Goal: Understand process/instructions: Learn about a topic

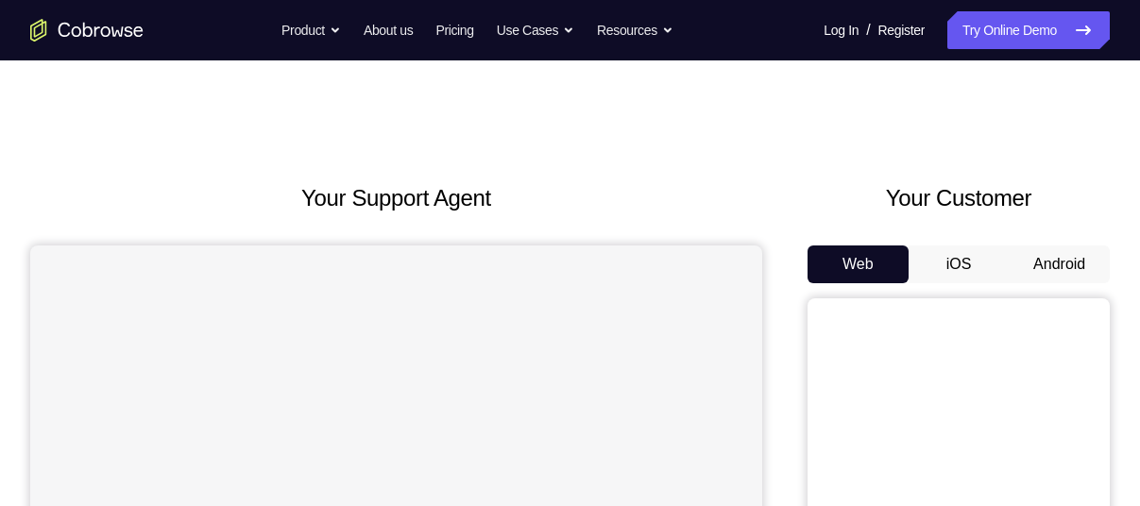
click at [1047, 262] on button "Android" at bounding box center [1059, 265] width 101 height 38
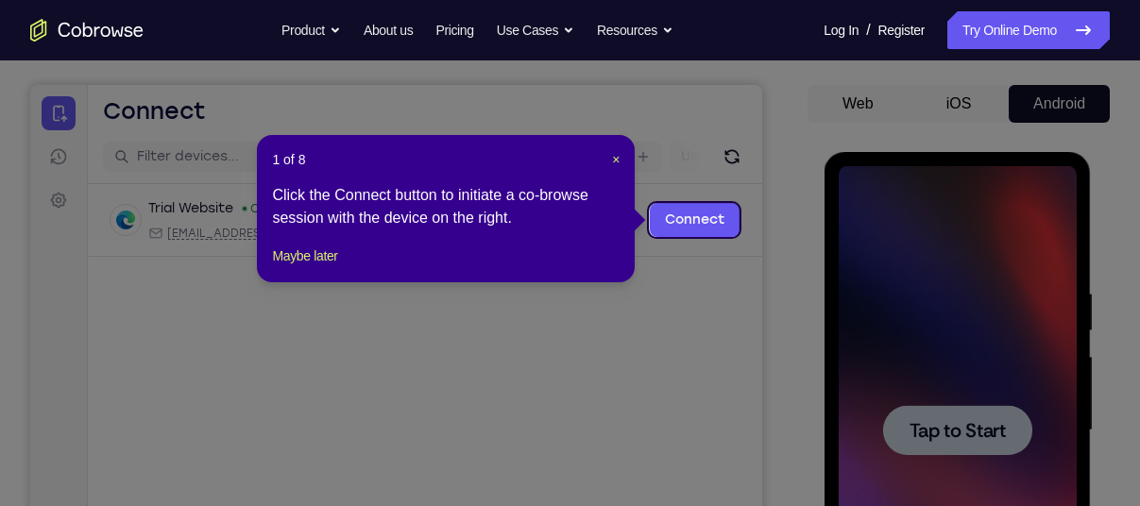
scroll to position [159, 0]
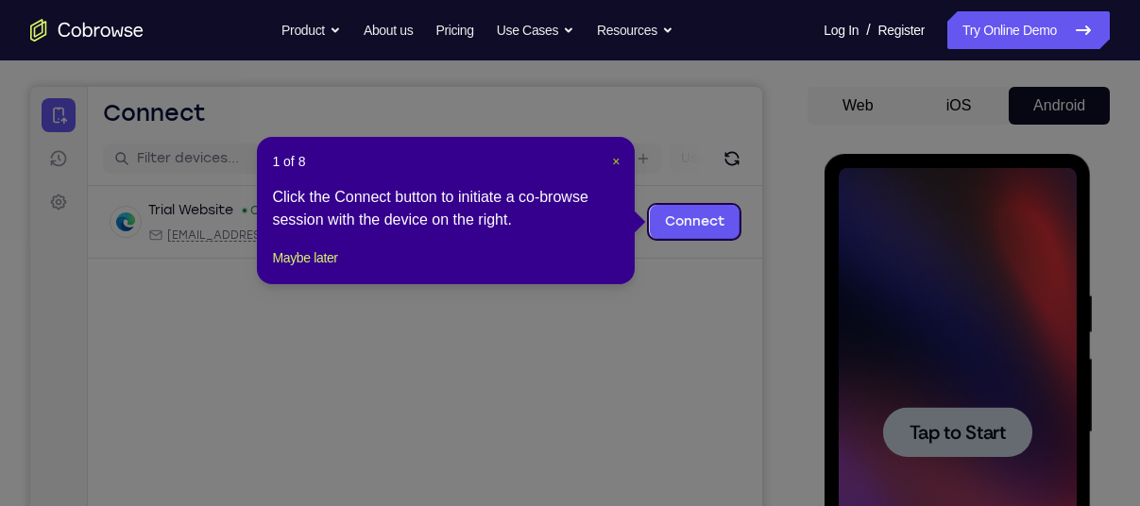
click at [616, 163] on span "×" at bounding box center [616, 161] width 8 height 15
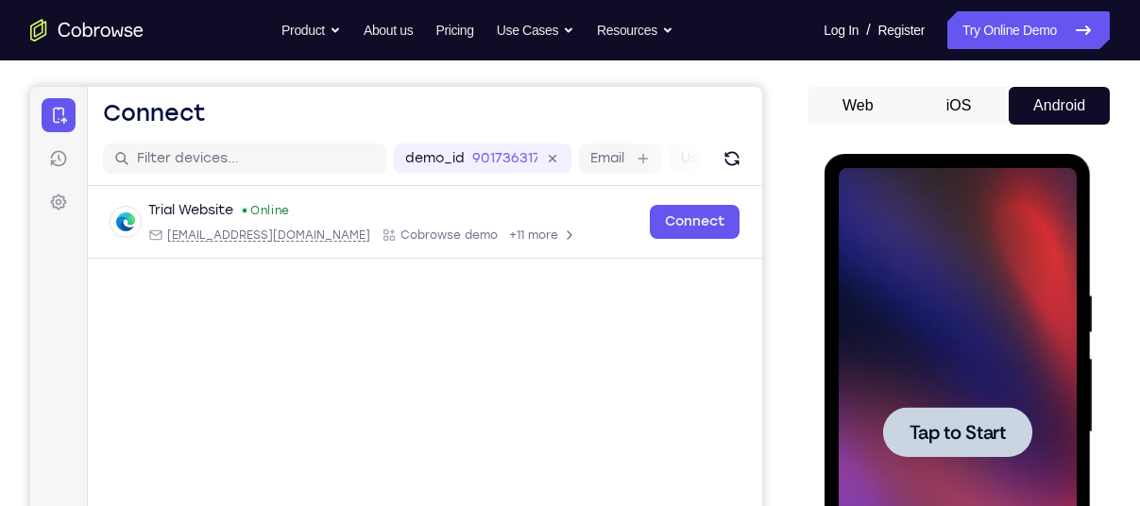
click at [946, 442] on span "Tap to Start" at bounding box center [956, 432] width 96 height 19
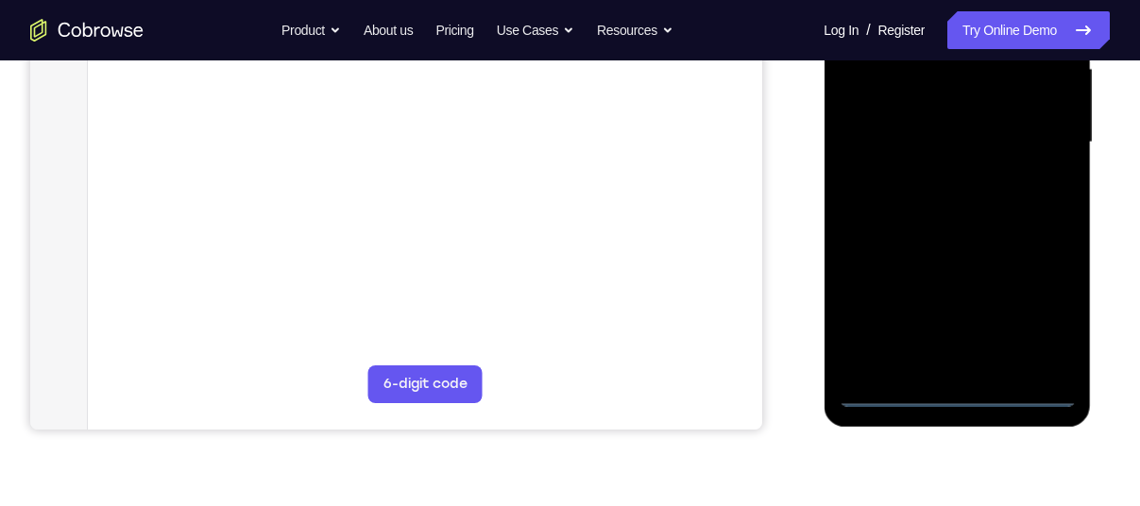
scroll to position [450, 0]
click at [955, 389] on div at bounding box center [957, 141] width 238 height 529
click at [1038, 314] on div at bounding box center [957, 141] width 238 height 529
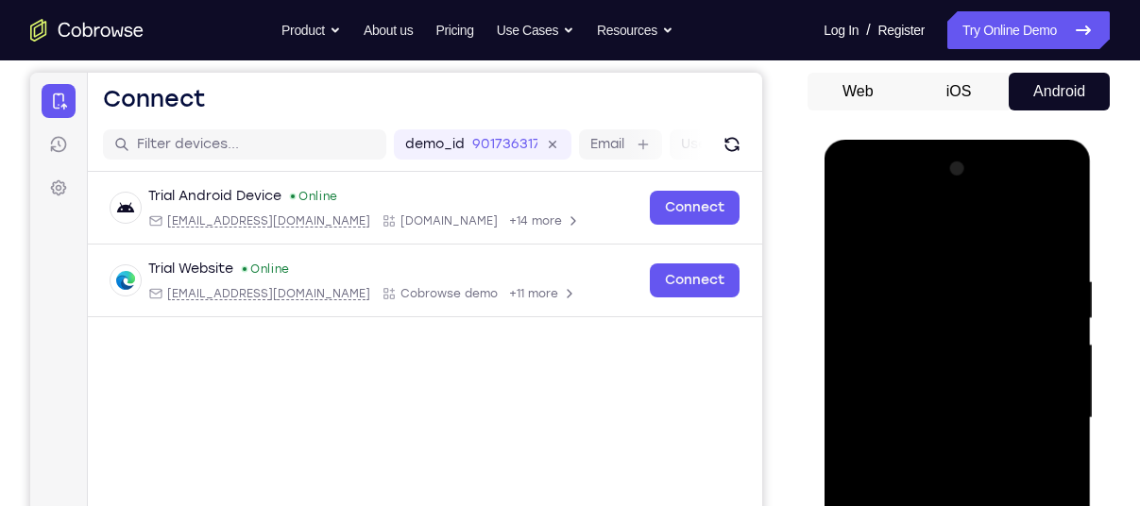
scroll to position [172, 0]
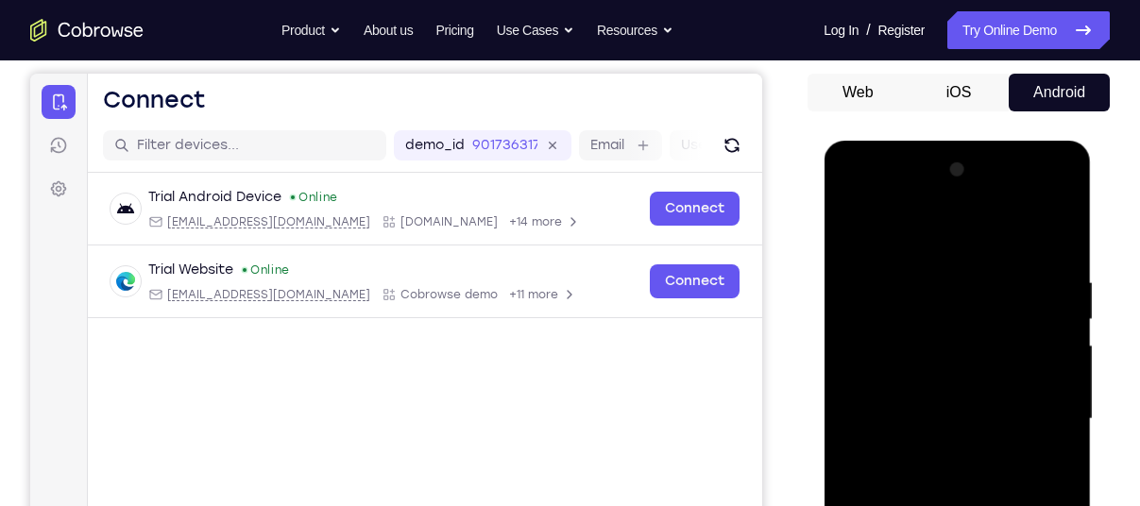
click at [858, 197] on div at bounding box center [957, 419] width 238 height 529
click at [875, 367] on div at bounding box center [957, 419] width 238 height 529
click at [874, 411] on div at bounding box center [957, 419] width 238 height 529
click at [883, 409] on div at bounding box center [957, 419] width 238 height 529
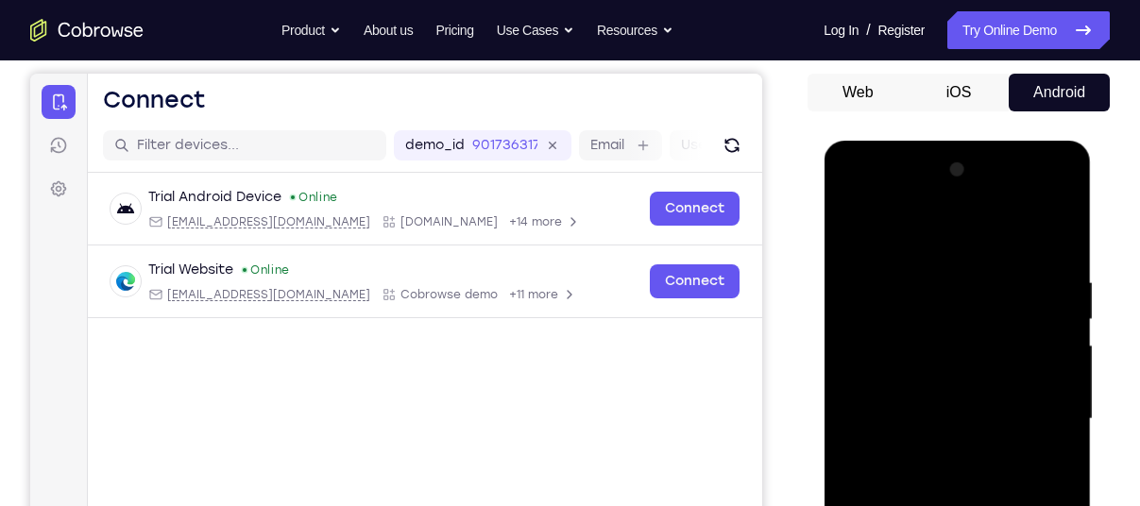
click at [893, 439] on div at bounding box center [957, 419] width 238 height 529
click at [1038, 233] on div at bounding box center [957, 419] width 238 height 529
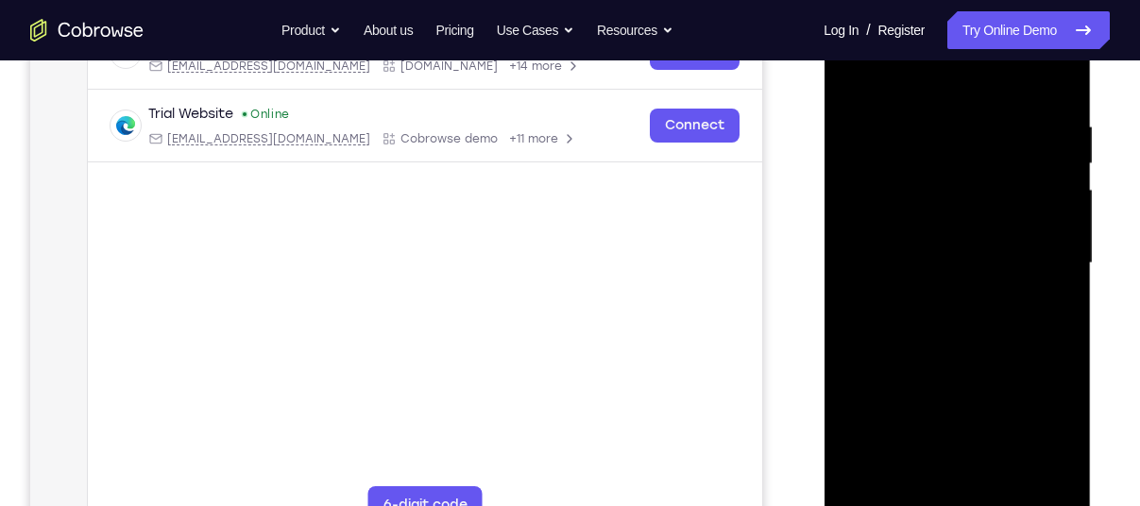
scroll to position [337, 0]
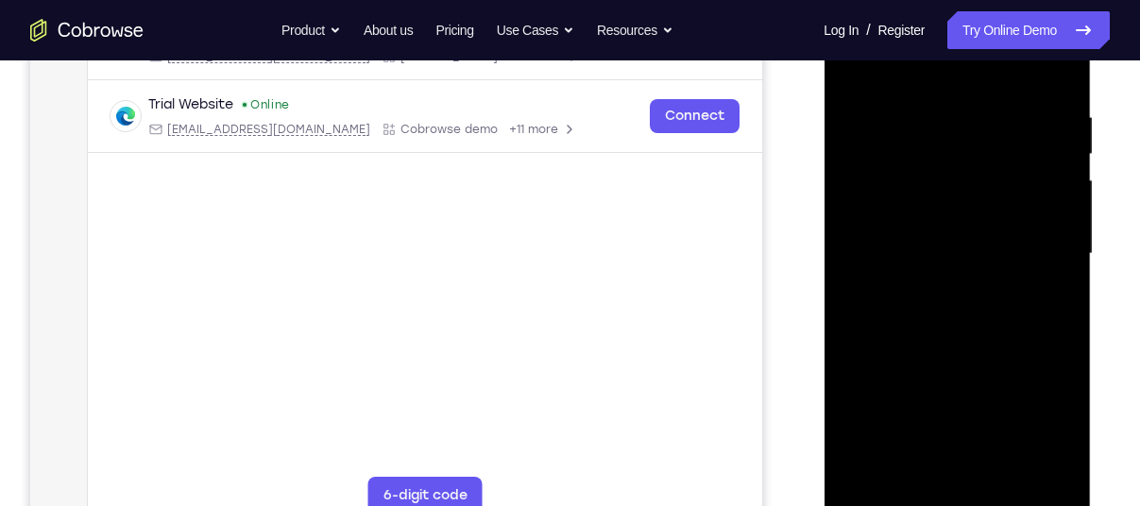
click at [947, 346] on div at bounding box center [957, 254] width 238 height 529
click at [968, 346] on div at bounding box center [957, 254] width 238 height 529
click at [925, 250] on div at bounding box center [957, 254] width 238 height 529
click at [972, 235] on div at bounding box center [957, 254] width 238 height 529
click at [970, 172] on div at bounding box center [957, 254] width 238 height 529
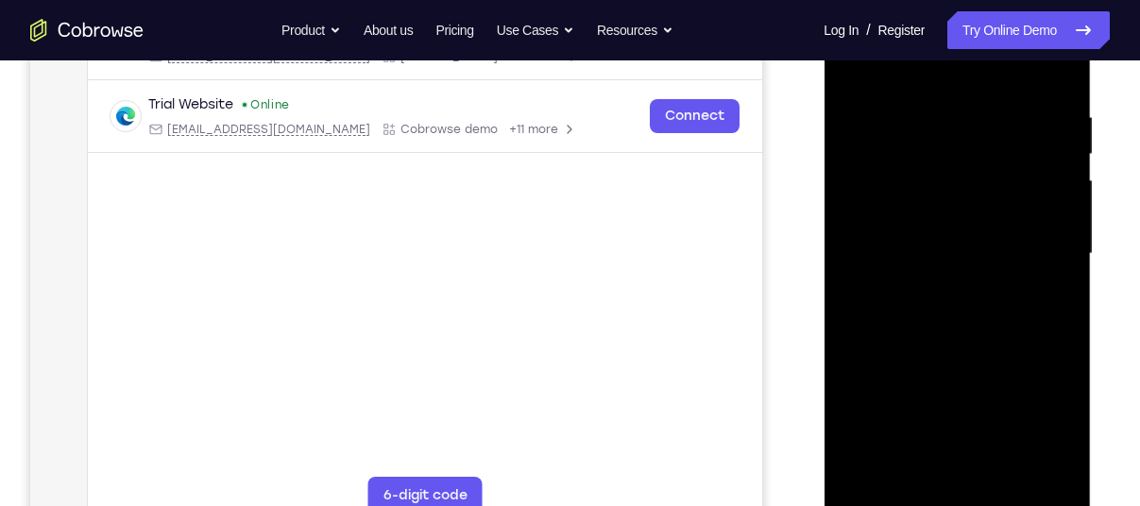
click at [885, 261] on div at bounding box center [957, 254] width 238 height 529
click at [869, 252] on div at bounding box center [957, 254] width 238 height 529
click at [947, 289] on div at bounding box center [957, 254] width 238 height 529
click at [983, 336] on div at bounding box center [957, 254] width 238 height 529
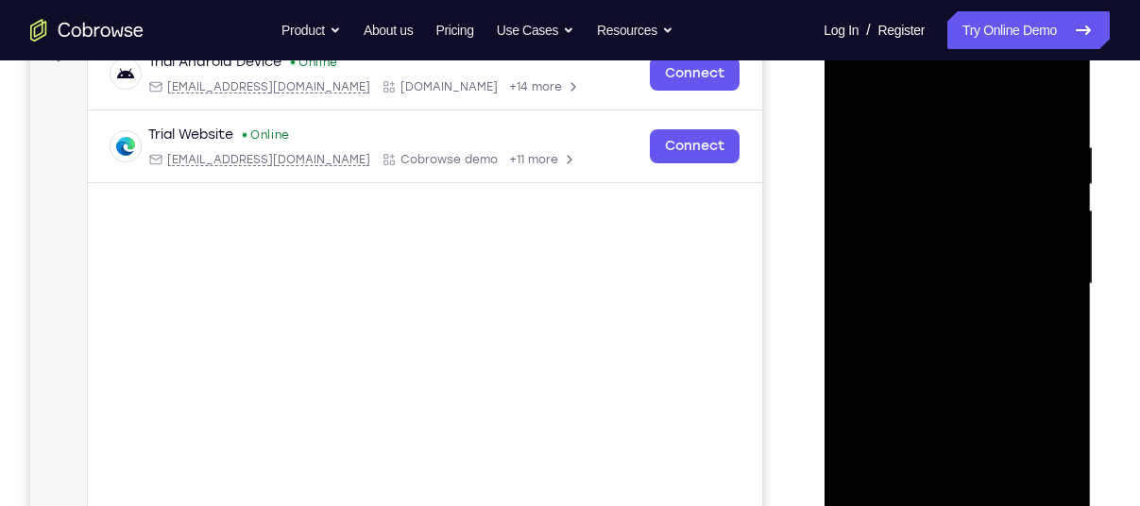
scroll to position [305, 0]
click at [1035, 68] on div at bounding box center [957, 286] width 238 height 529
click at [882, 94] on div at bounding box center [957, 286] width 238 height 529
click at [1048, 280] on div at bounding box center [957, 286] width 238 height 529
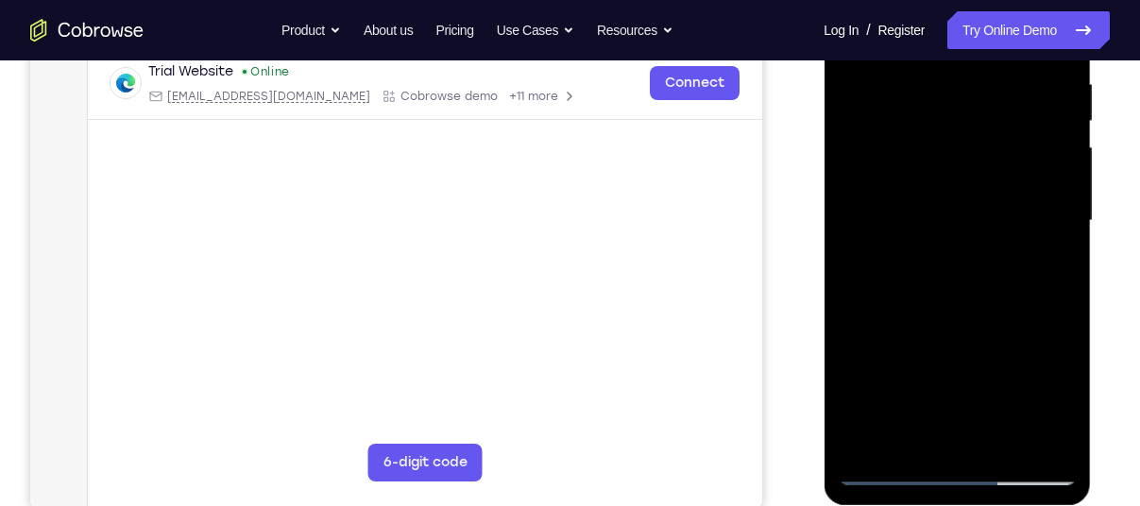
scroll to position [371, 0]
click at [942, 438] on div at bounding box center [957, 220] width 238 height 529
click at [867, 203] on div at bounding box center [957, 220] width 238 height 529
click at [945, 246] on div at bounding box center [957, 220] width 238 height 529
click at [938, 200] on div at bounding box center [957, 220] width 238 height 529
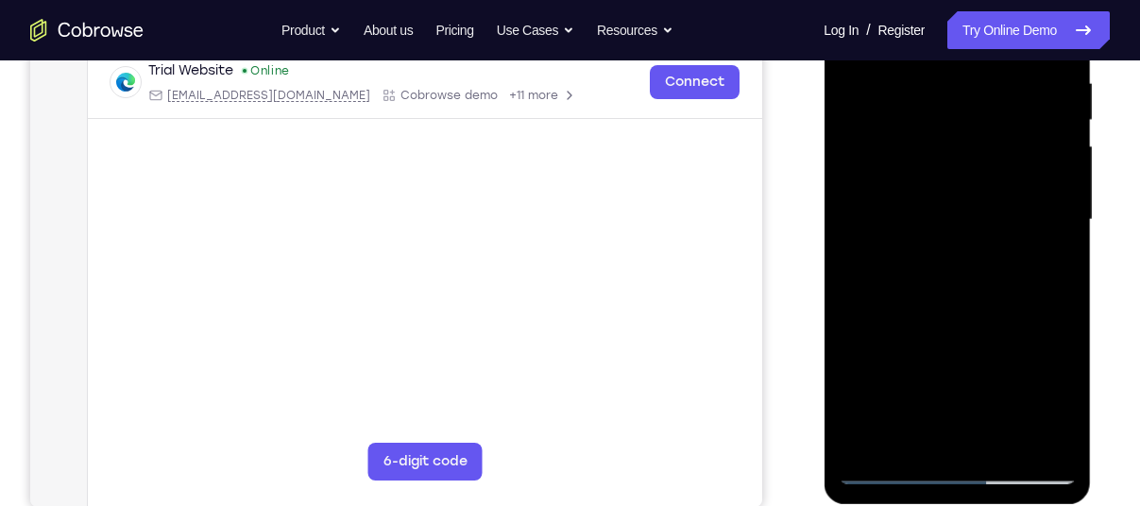
click at [930, 162] on div at bounding box center [957, 220] width 238 height 529
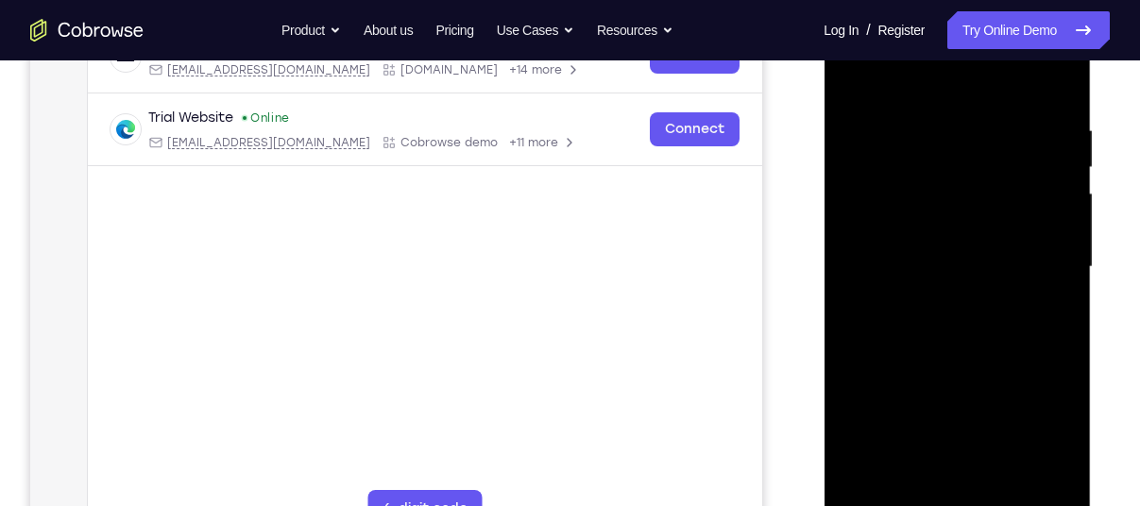
click at [928, 181] on div at bounding box center [957, 267] width 238 height 529
click at [936, 318] on div at bounding box center [957, 267] width 238 height 529
click at [923, 186] on div at bounding box center [957, 267] width 238 height 529
click at [930, 323] on div at bounding box center [957, 267] width 238 height 529
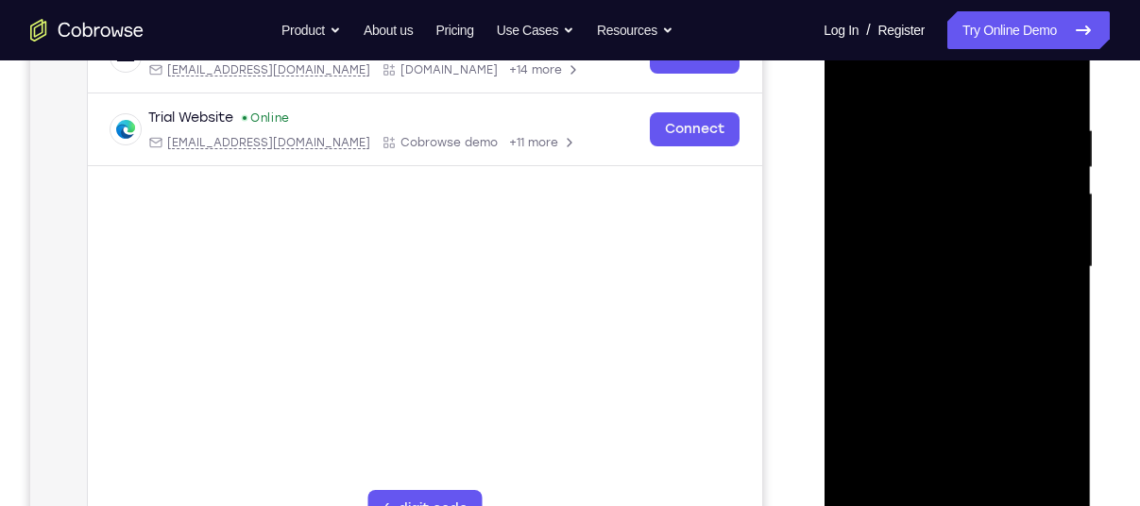
click at [850, 76] on div at bounding box center [957, 267] width 238 height 529
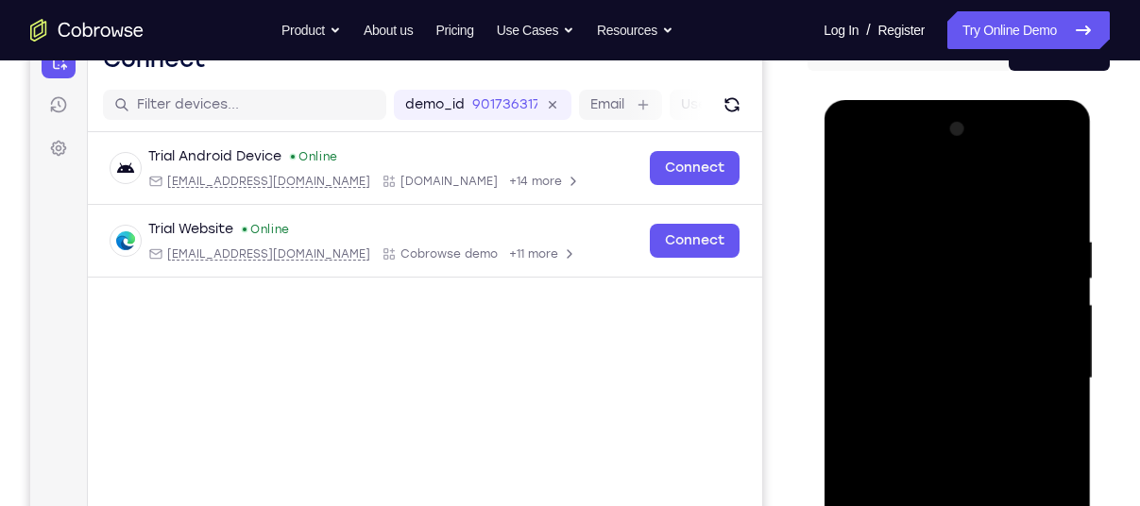
scroll to position [194, 0]
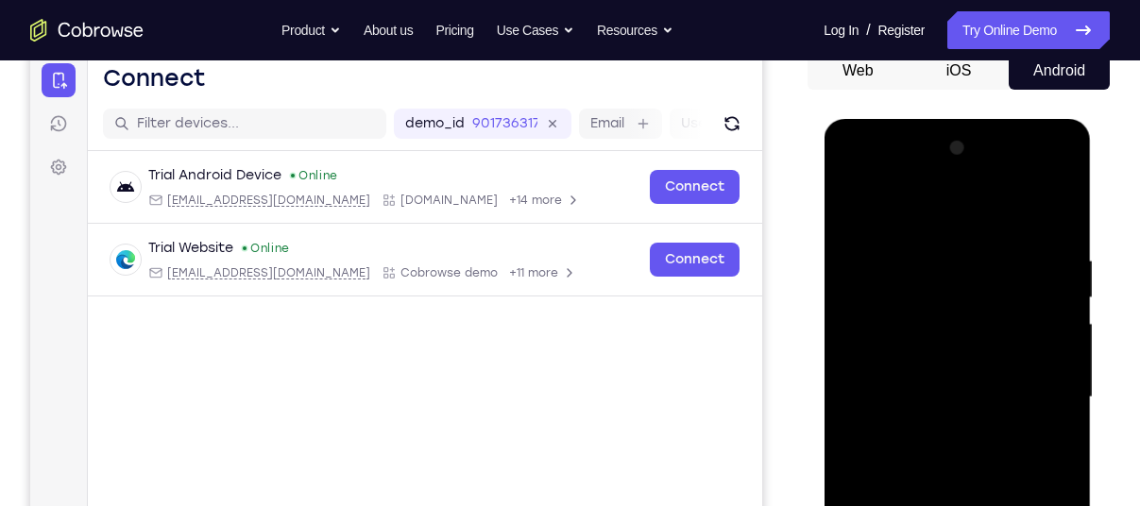
click at [850, 179] on div at bounding box center [957, 397] width 238 height 529
click at [1059, 403] on div at bounding box center [957, 397] width 238 height 529
click at [1044, 400] on div at bounding box center [957, 397] width 238 height 529
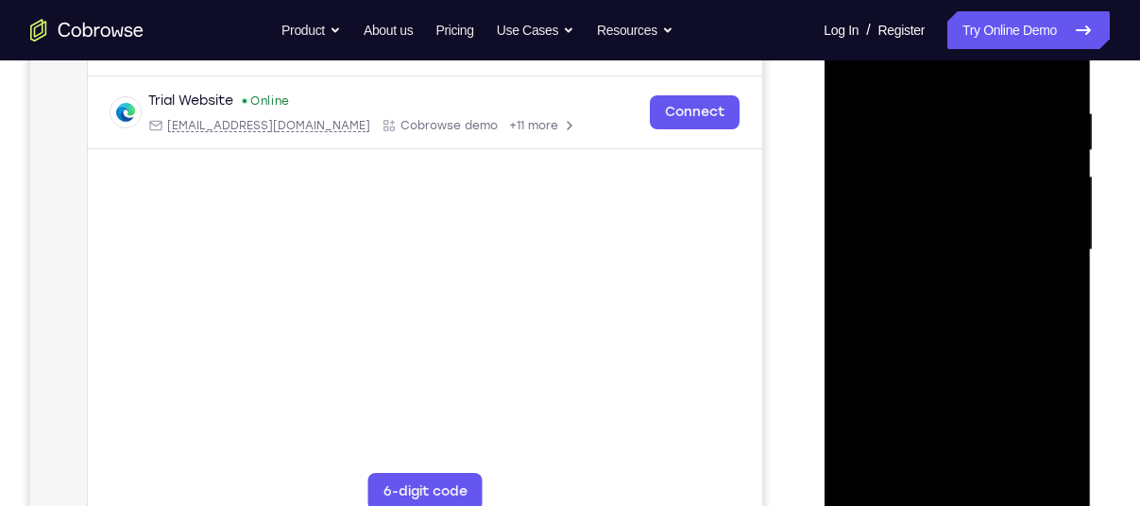
scroll to position [347, 0]
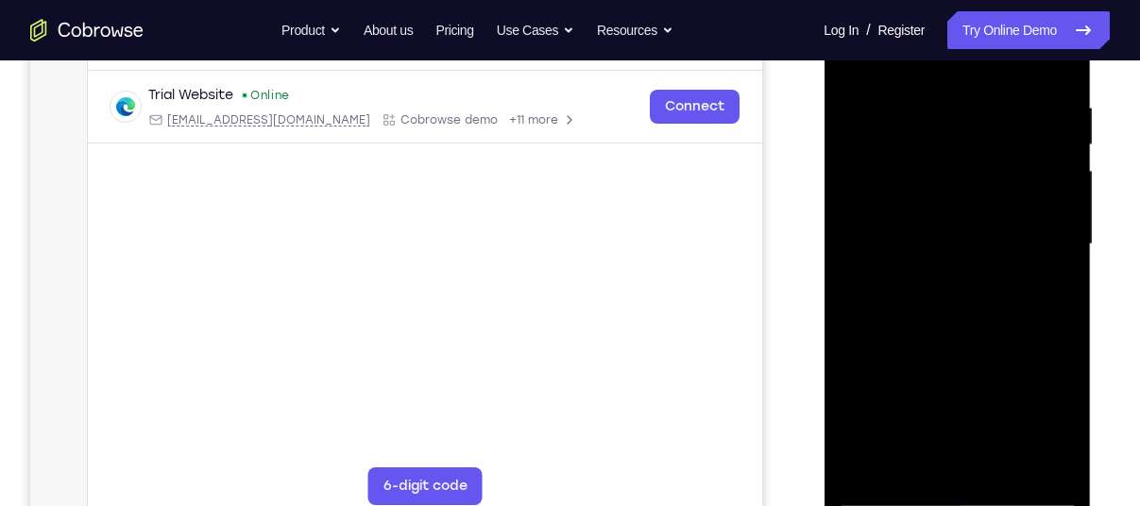
click at [936, 467] on div at bounding box center [957, 244] width 238 height 529
click at [865, 228] on div at bounding box center [957, 244] width 238 height 529
click at [872, 203] on div at bounding box center [957, 244] width 238 height 529
click at [949, 246] on div at bounding box center [957, 244] width 238 height 529
click at [974, 298] on div at bounding box center [957, 244] width 238 height 529
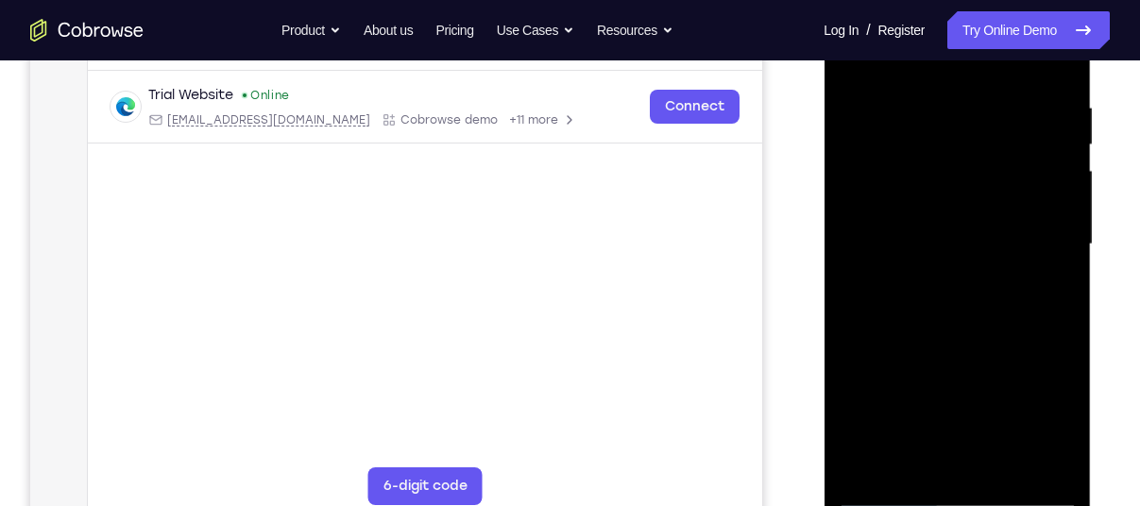
click at [957, 297] on div at bounding box center [957, 244] width 238 height 529
click at [970, 293] on div at bounding box center [957, 244] width 238 height 529
click at [969, 302] on div at bounding box center [957, 244] width 238 height 529
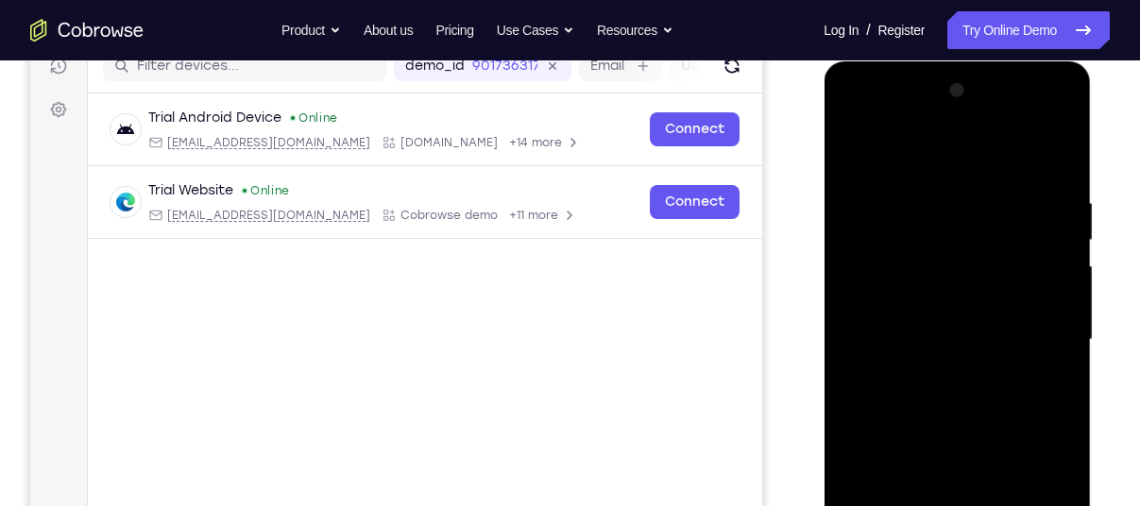
scroll to position [250, 0]
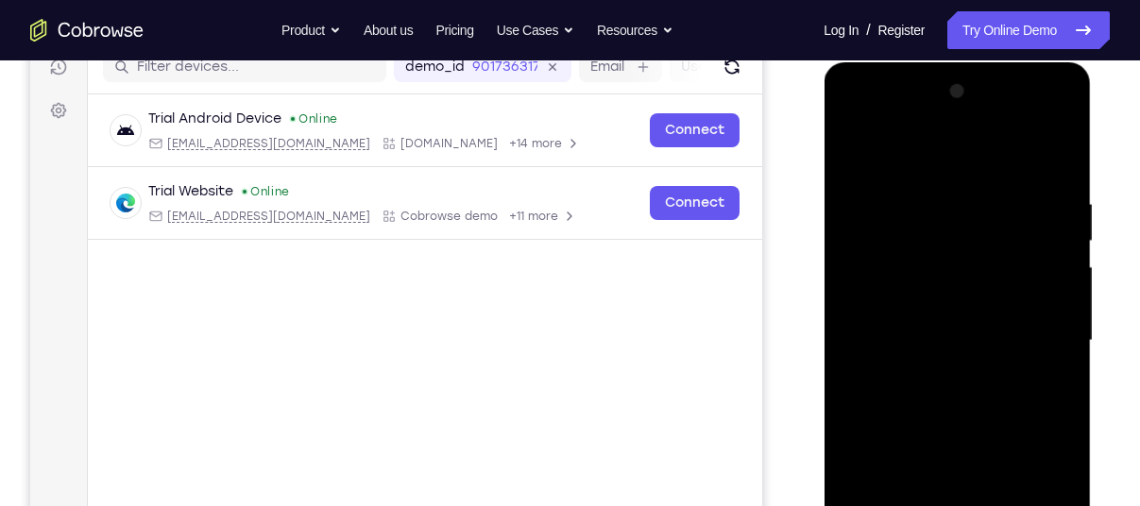
click at [1037, 150] on div at bounding box center [957, 340] width 238 height 529
